Goal: Information Seeking & Learning: Learn about a topic

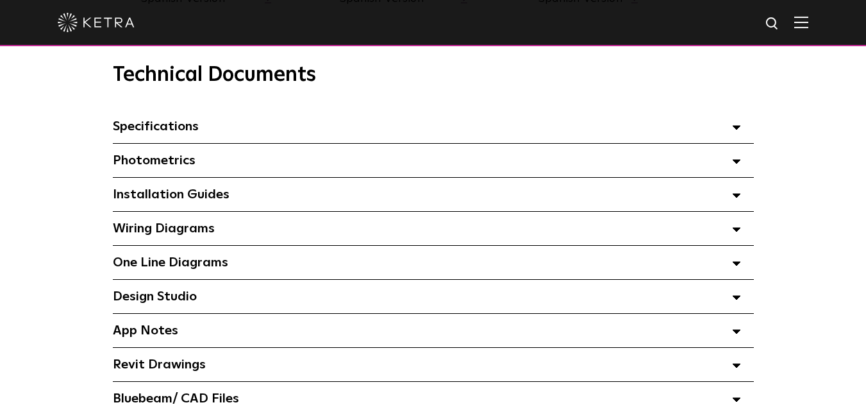
scroll to position [898, 0]
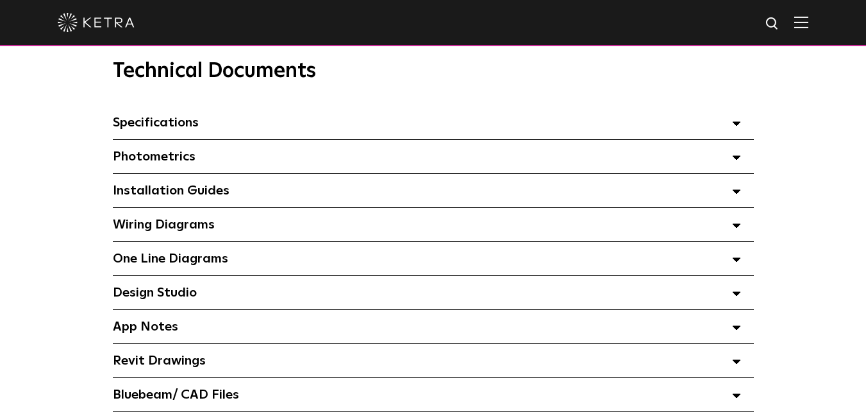
click at [736, 125] on span at bounding box center [736, 122] width 9 height 17
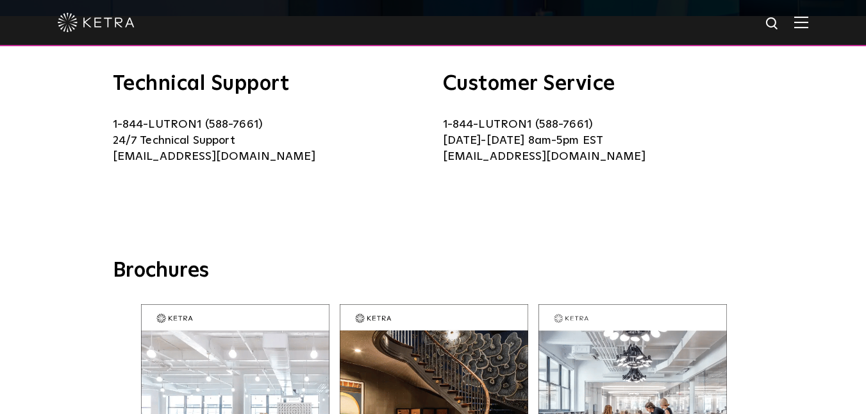
scroll to position [0, 0]
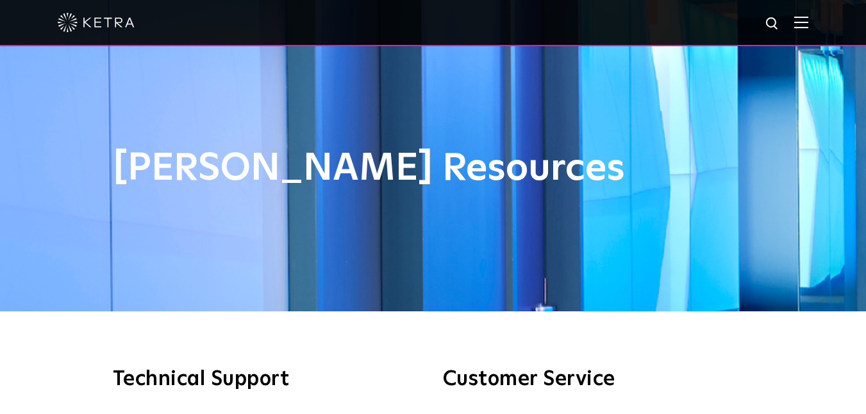
click at [809, 16] on div at bounding box center [433, 22] width 751 height 45
click at [809, 22] on img at bounding box center [802, 22] width 14 height 12
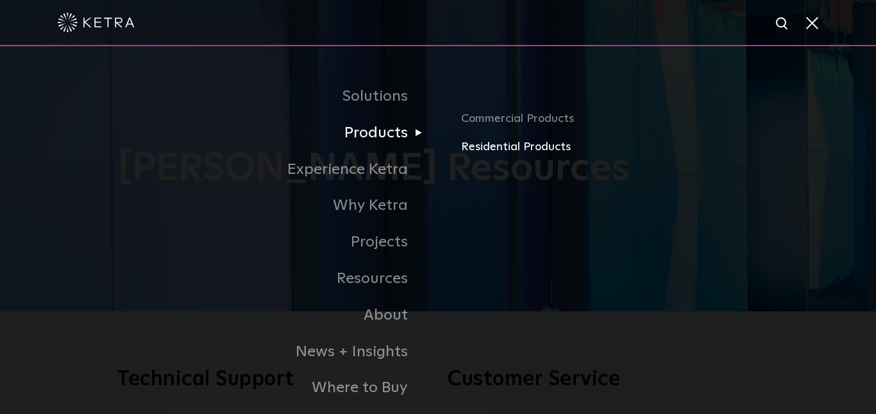
click at [498, 150] on link "Residential Products" at bounding box center [632, 147] width 342 height 19
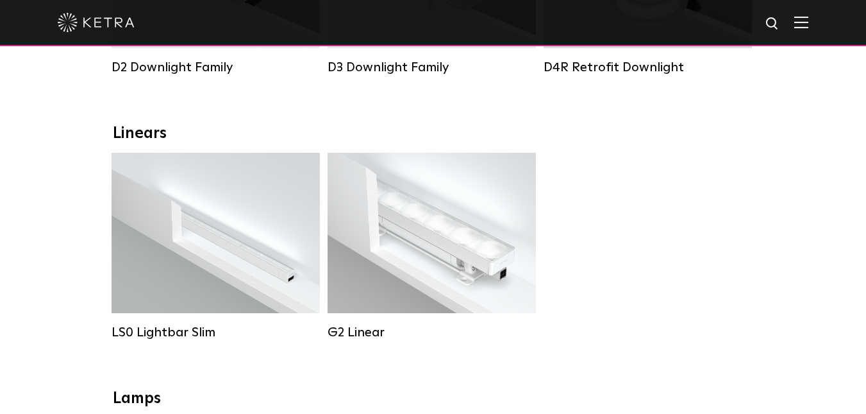
scroll to position [399, 0]
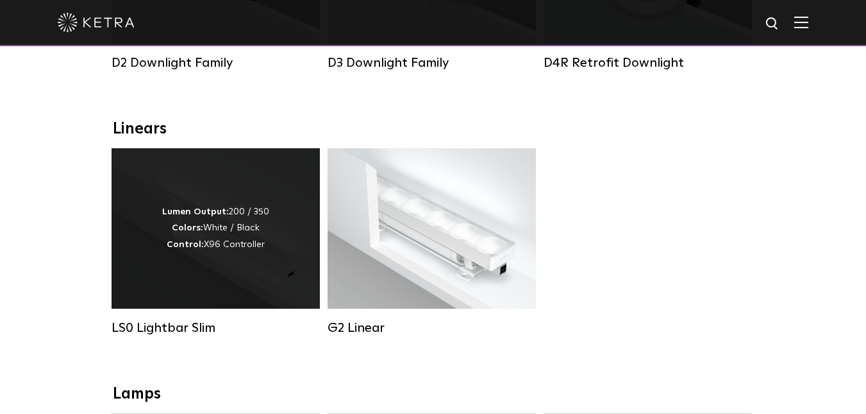
click at [252, 221] on div "Lumen Output: 200 / 350 Colors: White / Black Control: X96 Controller" at bounding box center [215, 228] width 107 height 49
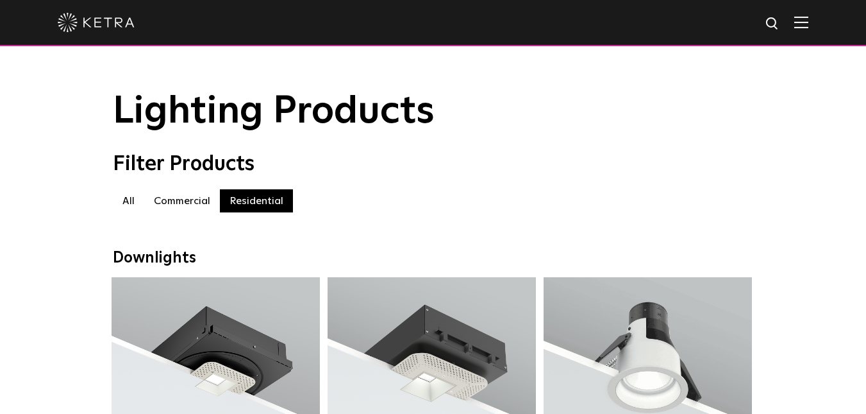
scroll to position [19, 0]
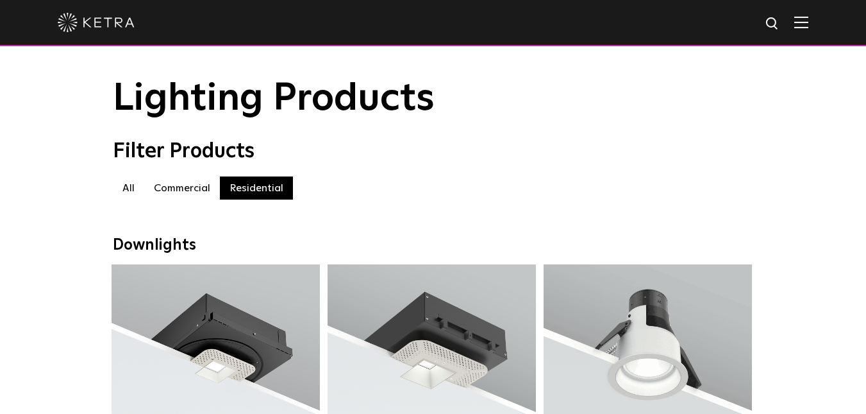
click at [131, 192] on label "All" at bounding box center [128, 187] width 31 height 23
